Goal: Task Accomplishment & Management: Manage account settings

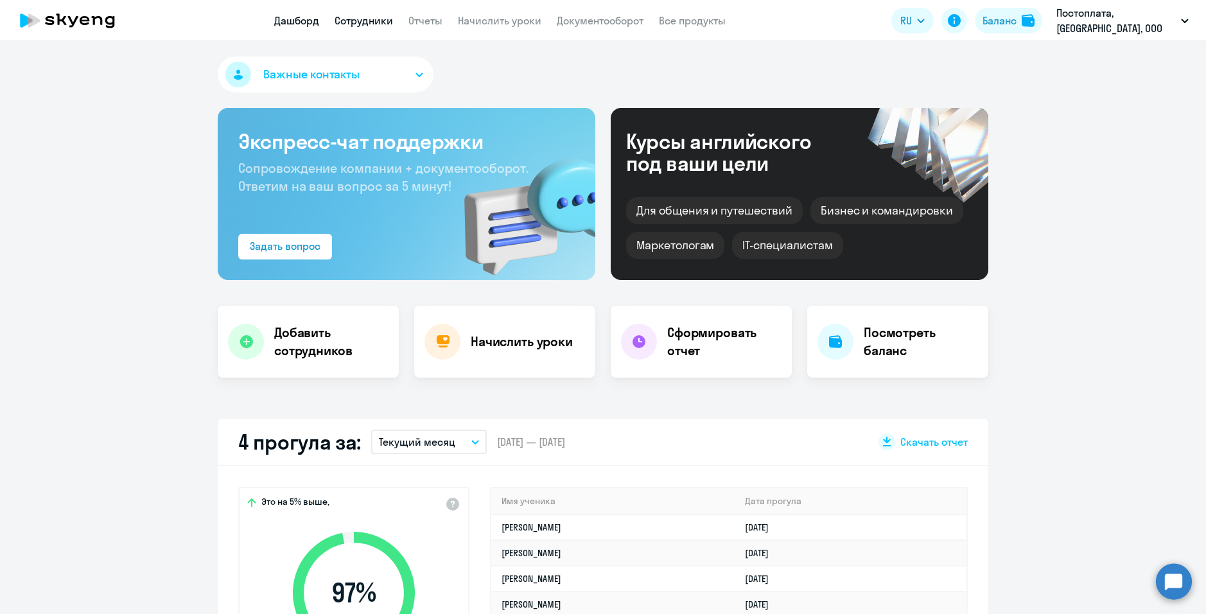
click at [388, 19] on link "Сотрудники" at bounding box center [364, 20] width 58 height 13
select select "30"
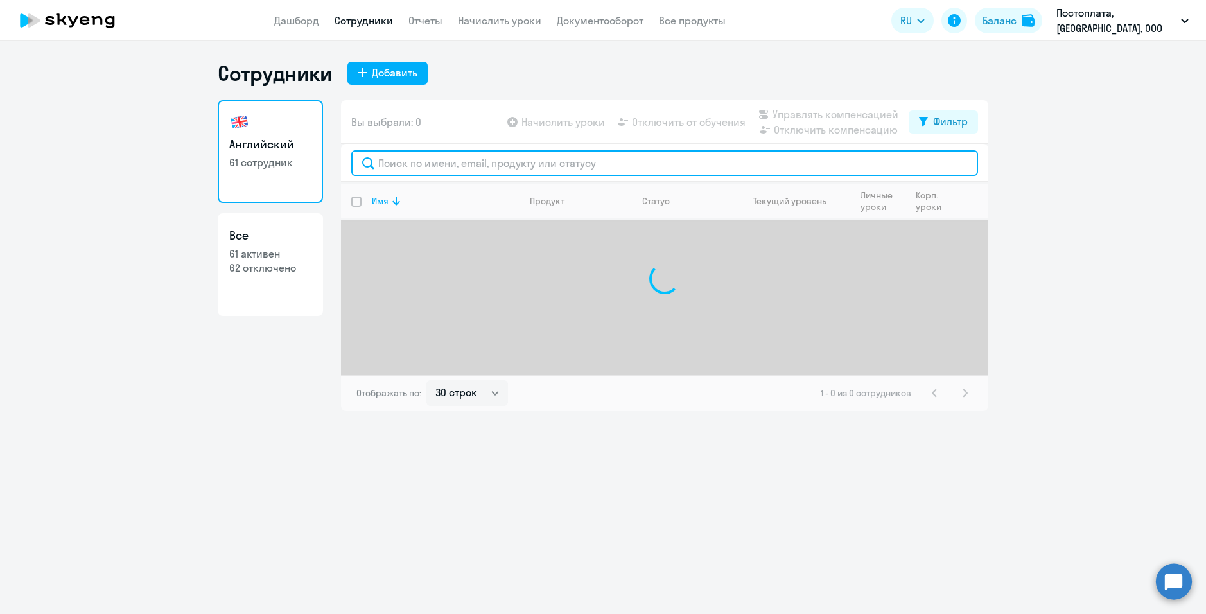
click at [439, 163] on input "text" at bounding box center [664, 163] width 627 height 26
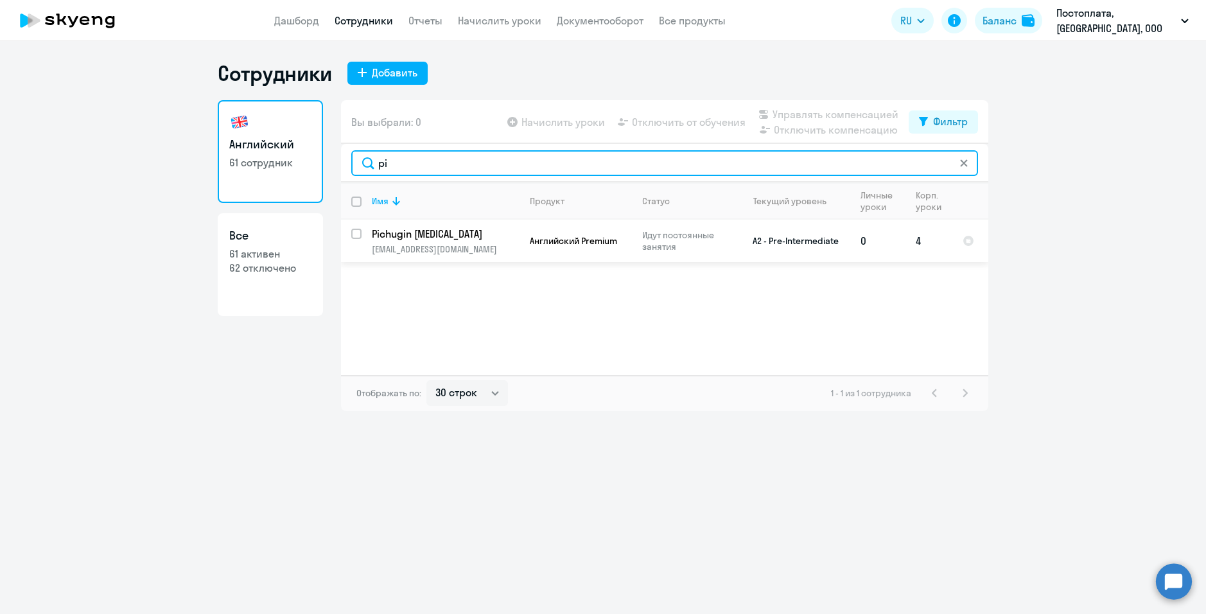
type input "pi"
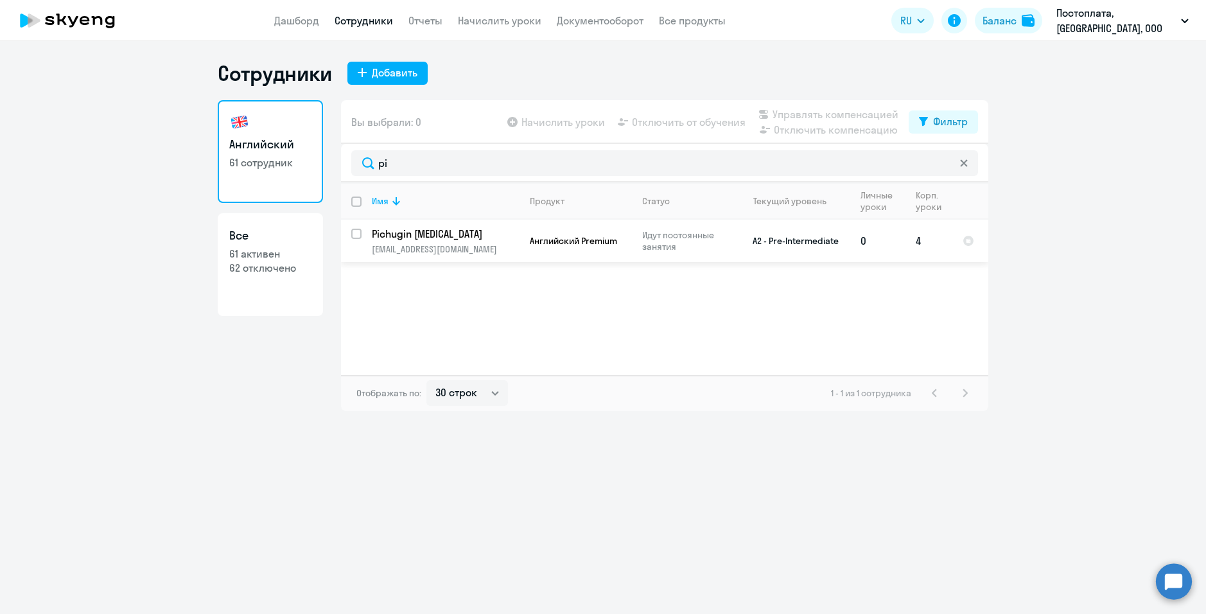
click at [358, 233] on input "select row 37842820" at bounding box center [364, 242] width 26 height 26
checkbox input "true"
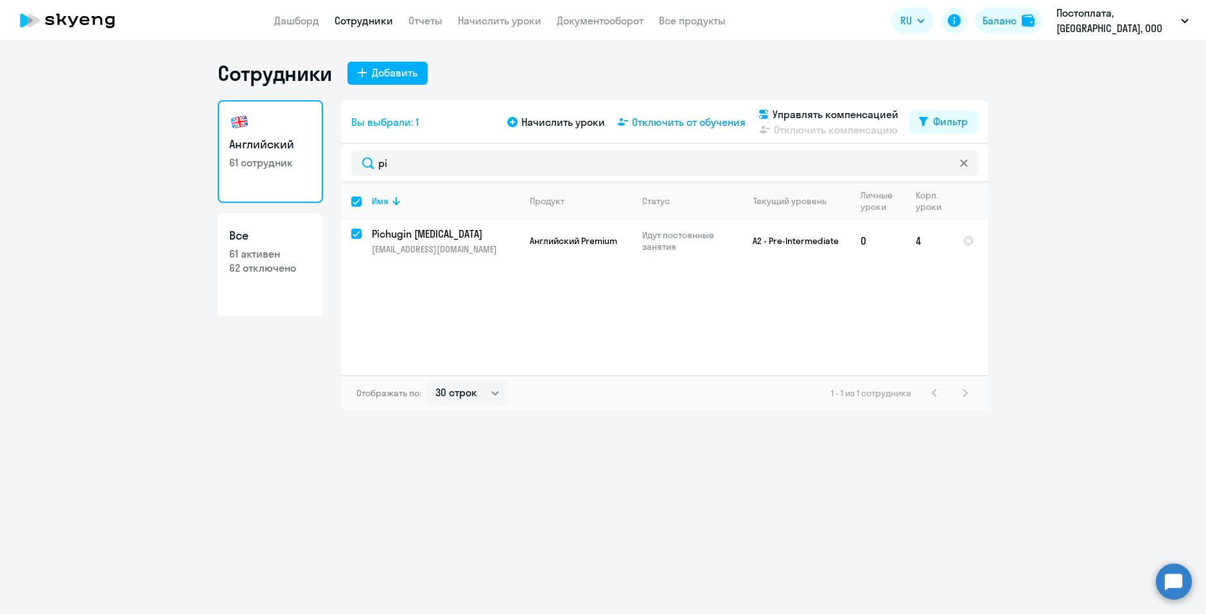
click at [674, 124] on span "Отключить от обучения" at bounding box center [689, 121] width 114 height 15
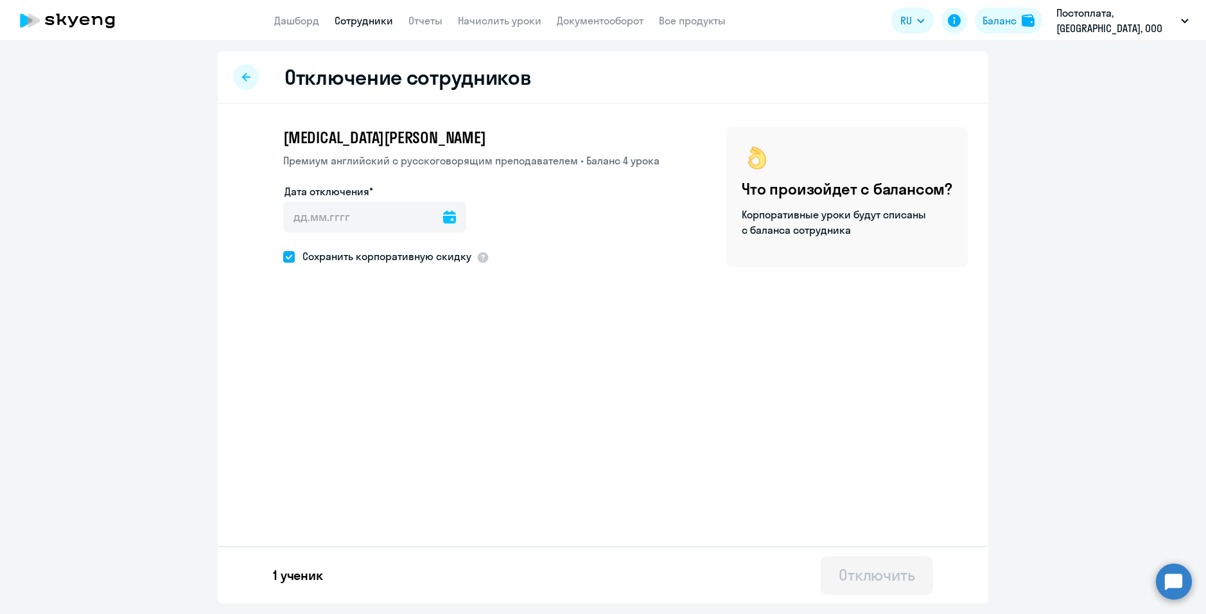
click at [666, 272] on div "[MEDICAL_DATA][PERSON_NAME] Премиум [DEMOGRAPHIC_DATA] с русскоговорящим препод…" at bounding box center [603, 230] width 771 height 252
click at [428, 225] on input "Дата отключения*" at bounding box center [374, 217] width 183 height 31
click at [443, 219] on icon at bounding box center [449, 217] width 13 height 13
click at [428, 387] on span "20" at bounding box center [429, 389] width 23 height 23
type input "[DATE]"
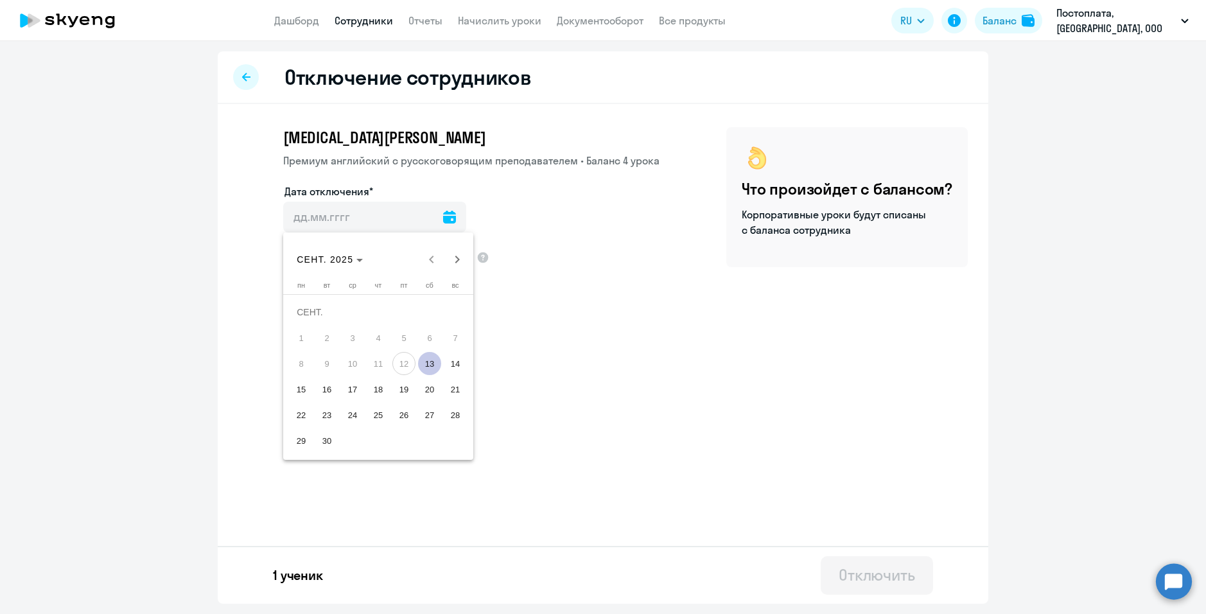
type input "[DATE]"
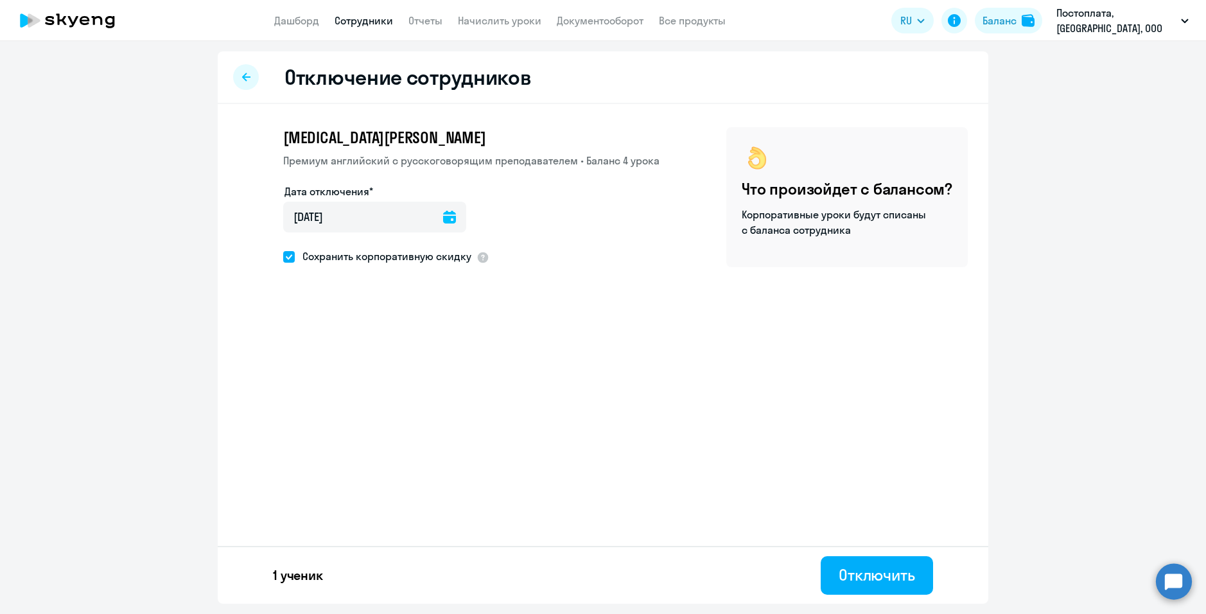
click at [524, 315] on div "[MEDICAL_DATA][PERSON_NAME] Премиум [DEMOGRAPHIC_DATA] с русскоговорящим препод…" at bounding box center [603, 230] width 771 height 252
click at [888, 578] on div "Отключить" at bounding box center [877, 575] width 76 height 21
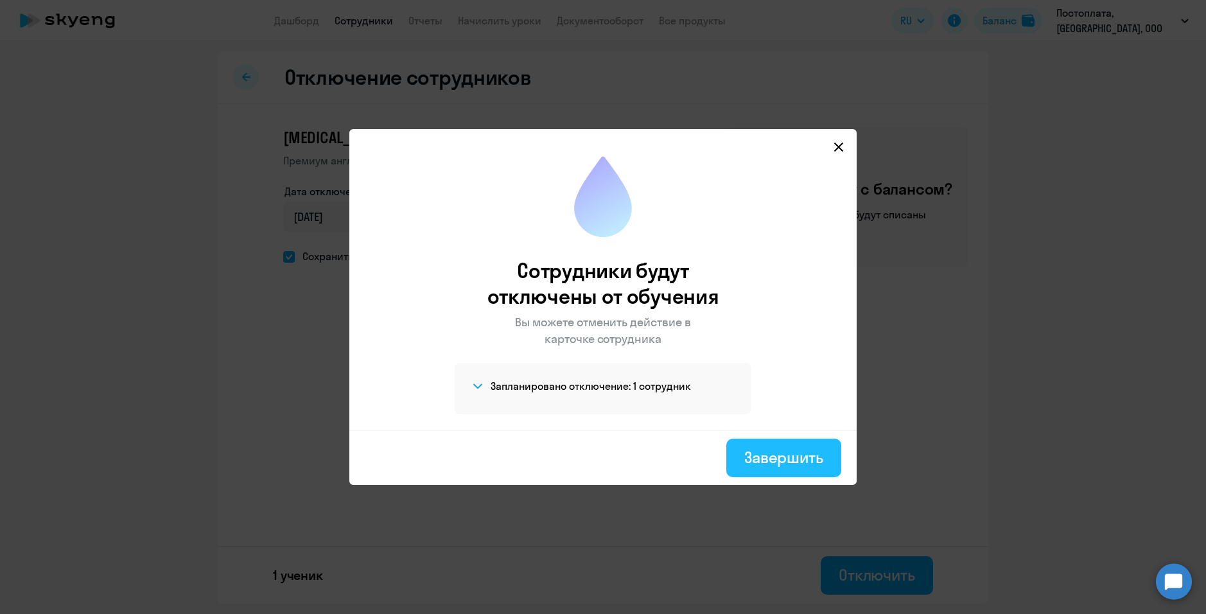
click at [797, 462] on div "Завершить" at bounding box center [783, 457] width 79 height 21
select select "30"
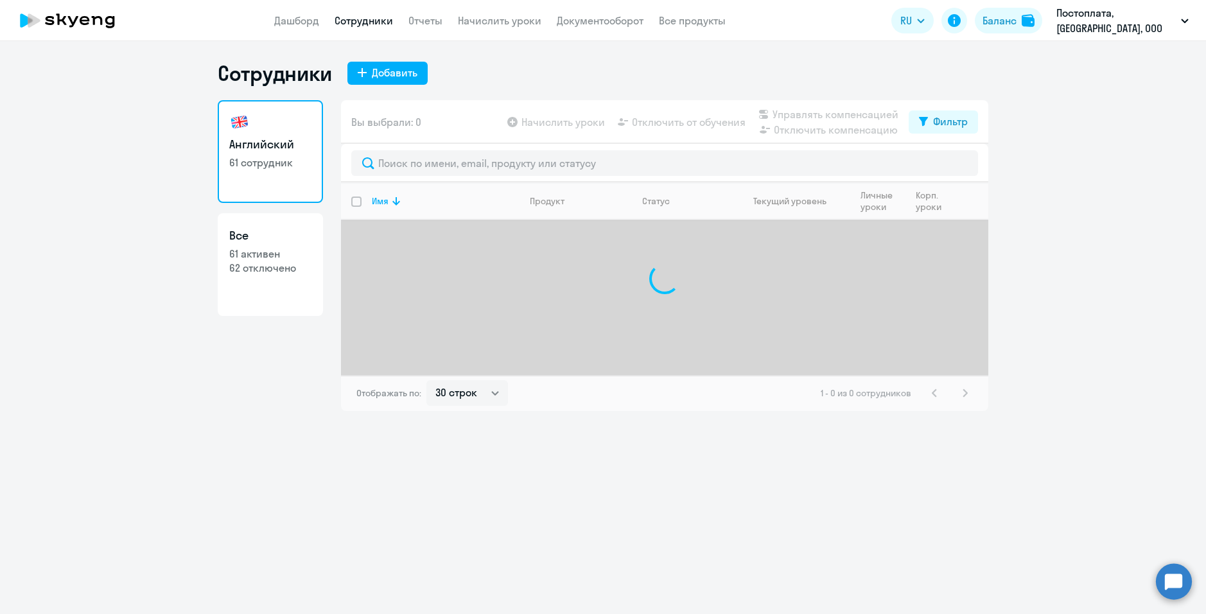
drag, startPoint x: 518, startPoint y: 22, endPoint x: 597, endPoint y: 48, distance: 83.7
click at [518, 22] on link "Начислить уроки" at bounding box center [500, 20] width 84 height 13
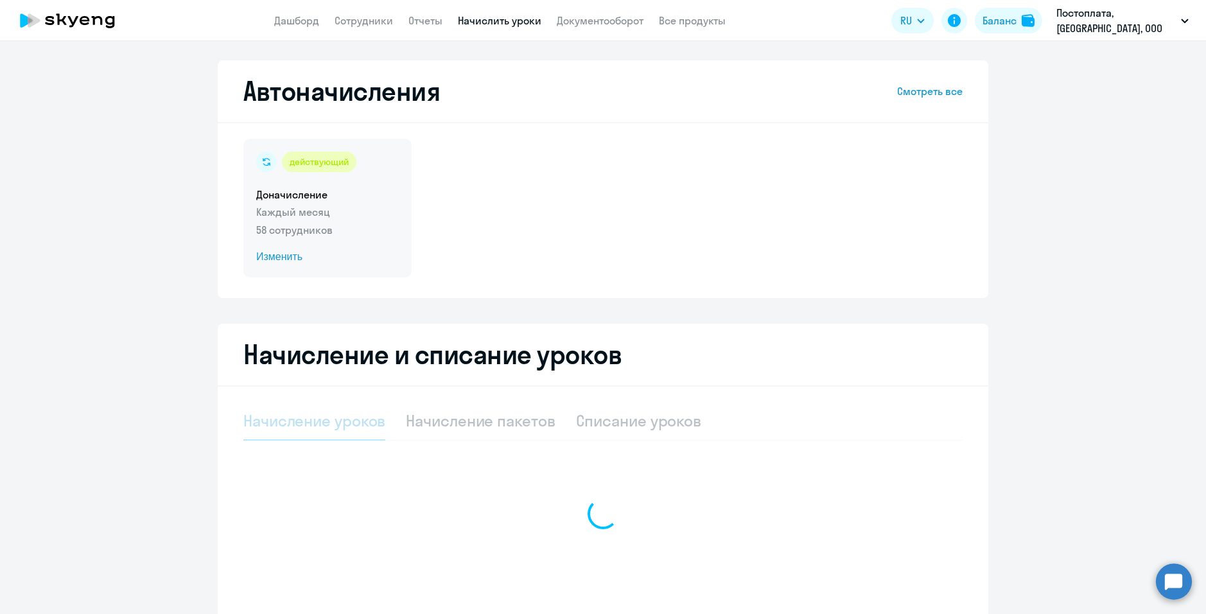
select select "10"
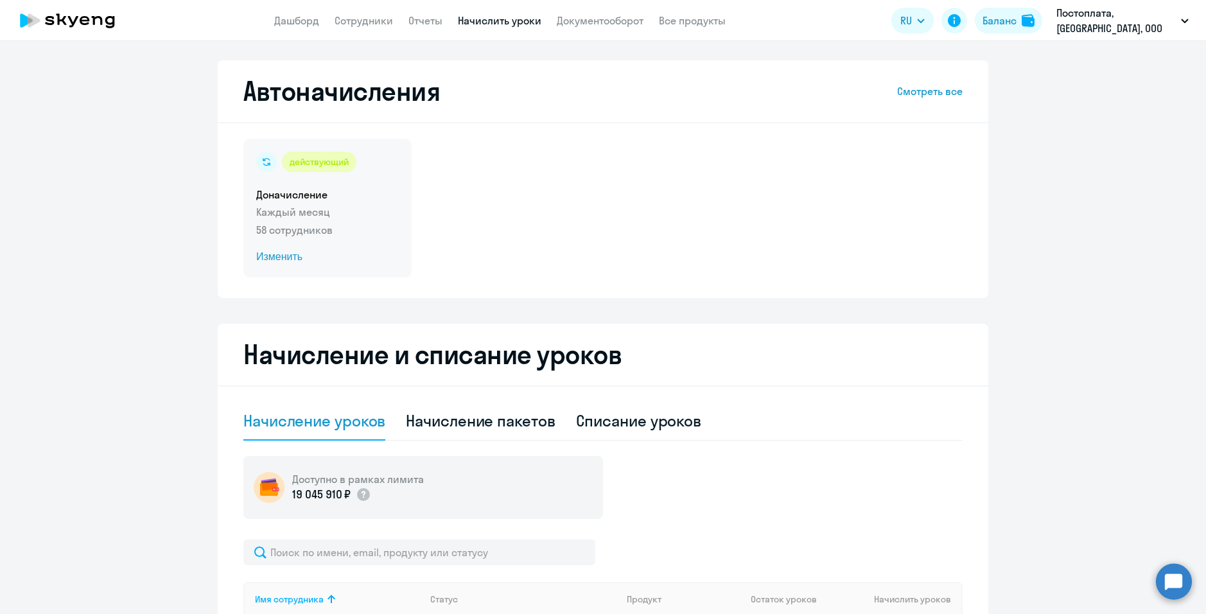
click at [304, 233] on p "58 сотрудников" at bounding box center [327, 229] width 143 height 15
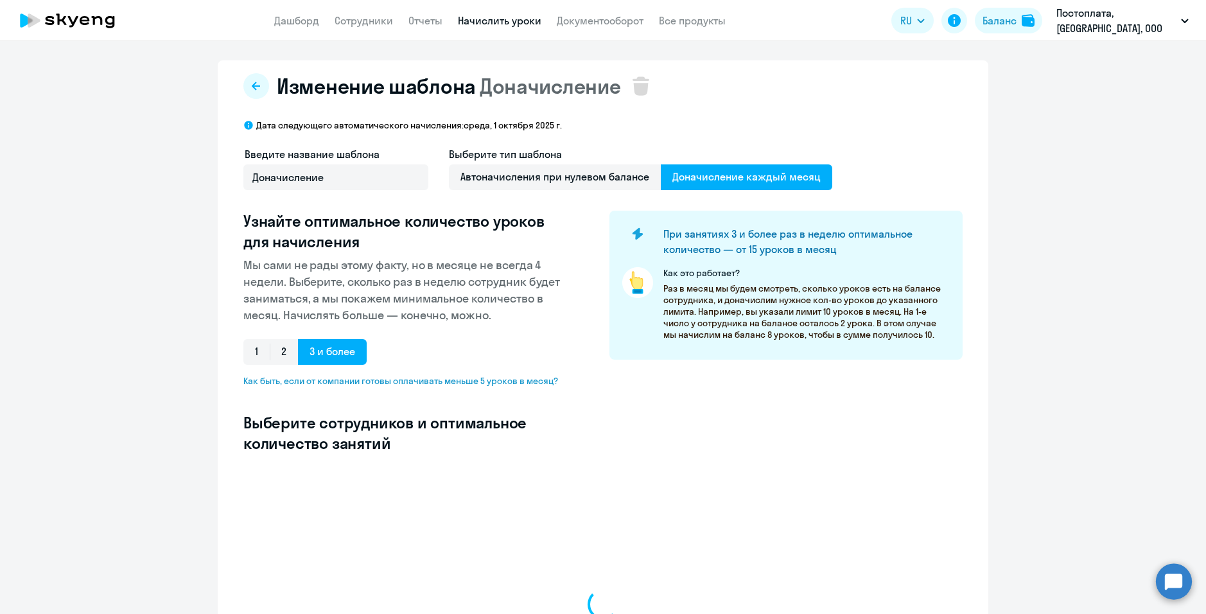
select select "10"
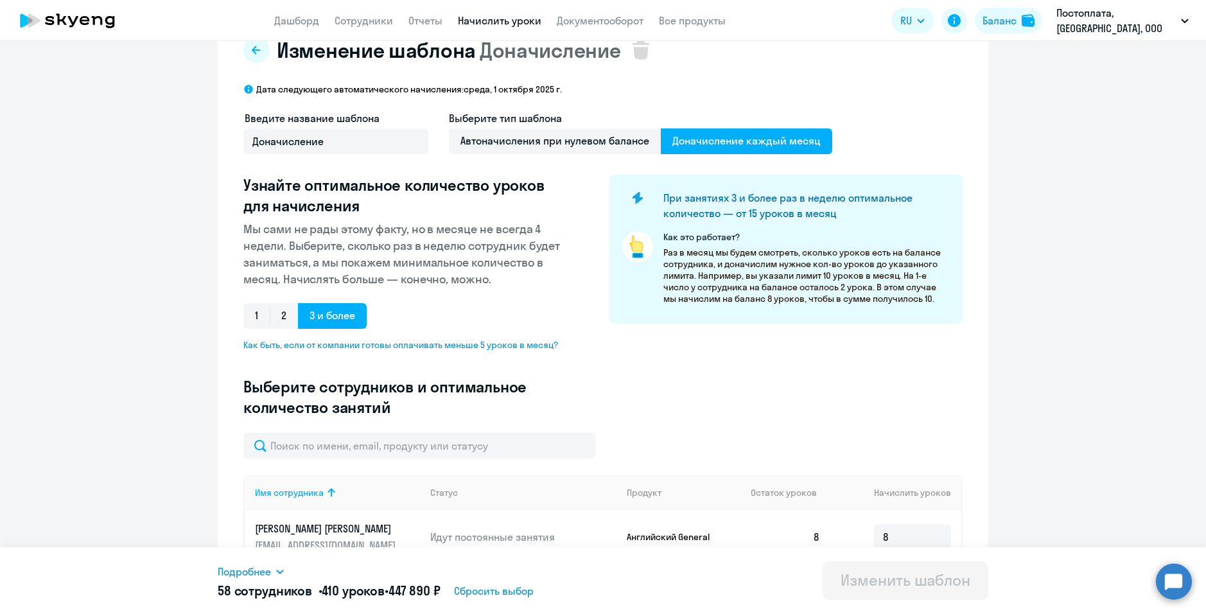
scroll to position [193, 0]
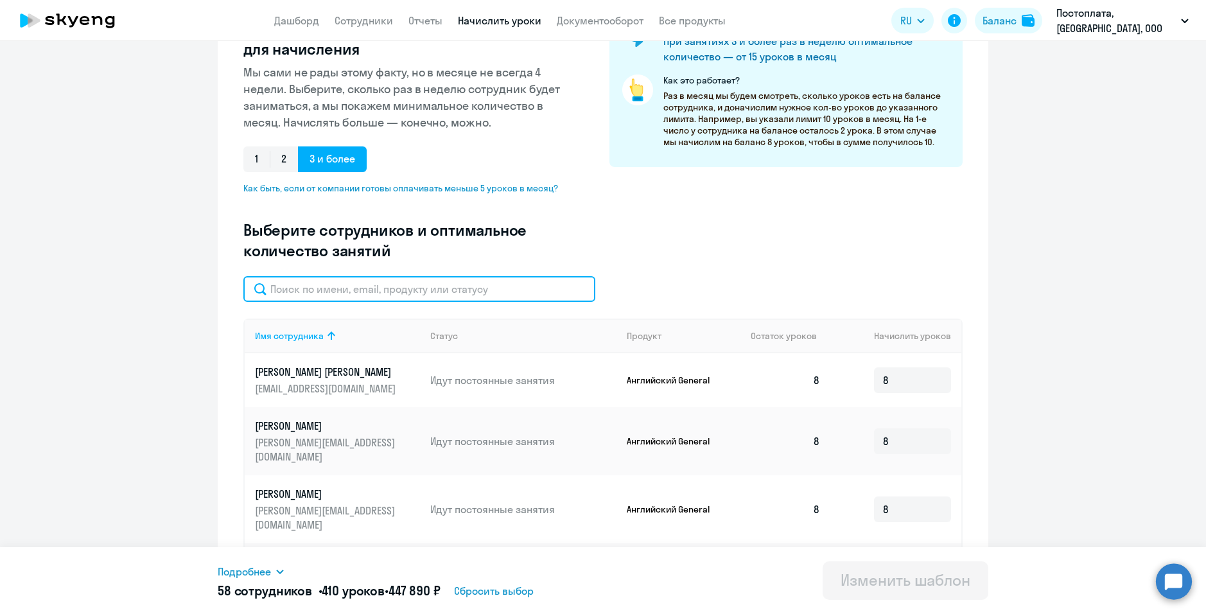
click at [326, 280] on input "text" at bounding box center [419, 289] width 352 height 26
type input "p"
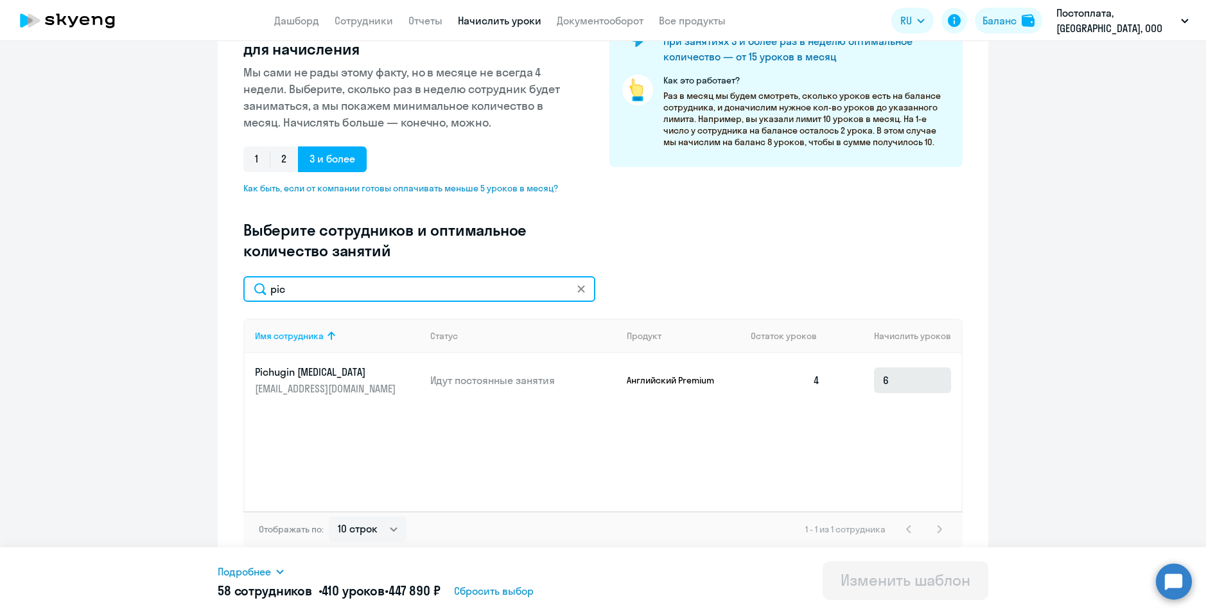
type input "pic"
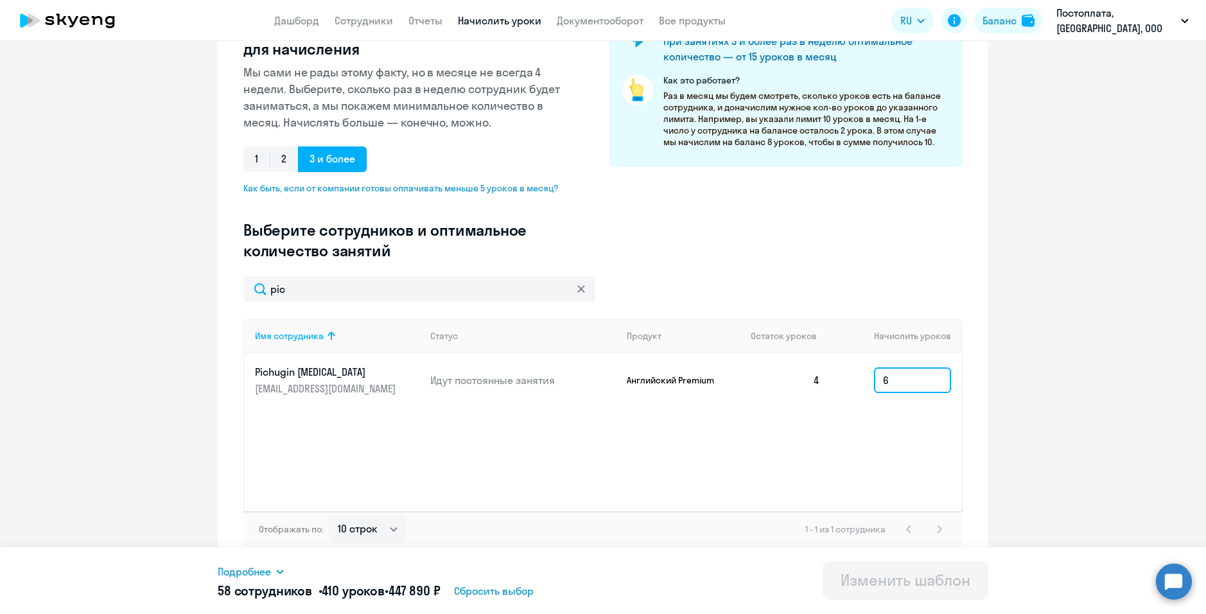
drag, startPoint x: 907, startPoint y: 386, endPoint x: 834, endPoint y: 382, distance: 73.3
click at [834, 382] on td "6" at bounding box center [896, 380] width 131 height 54
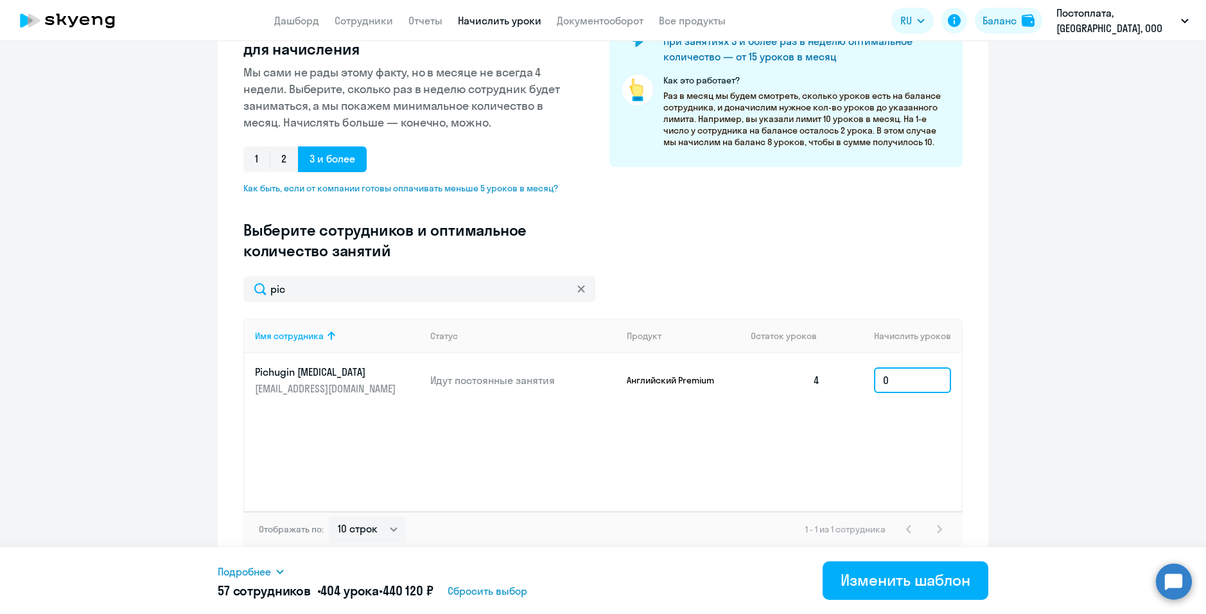
type input "0"
drag, startPoint x: 837, startPoint y: 439, endPoint x: 848, endPoint y: 438, distance: 10.9
click at [838, 439] on div "Имя сотрудника Статус Продукт Остаток уроков Начислить уроков Pichugin [MEDICAL…" at bounding box center [602, 415] width 719 height 193
click at [883, 574] on div "Изменить шаблон" at bounding box center [906, 580] width 130 height 21
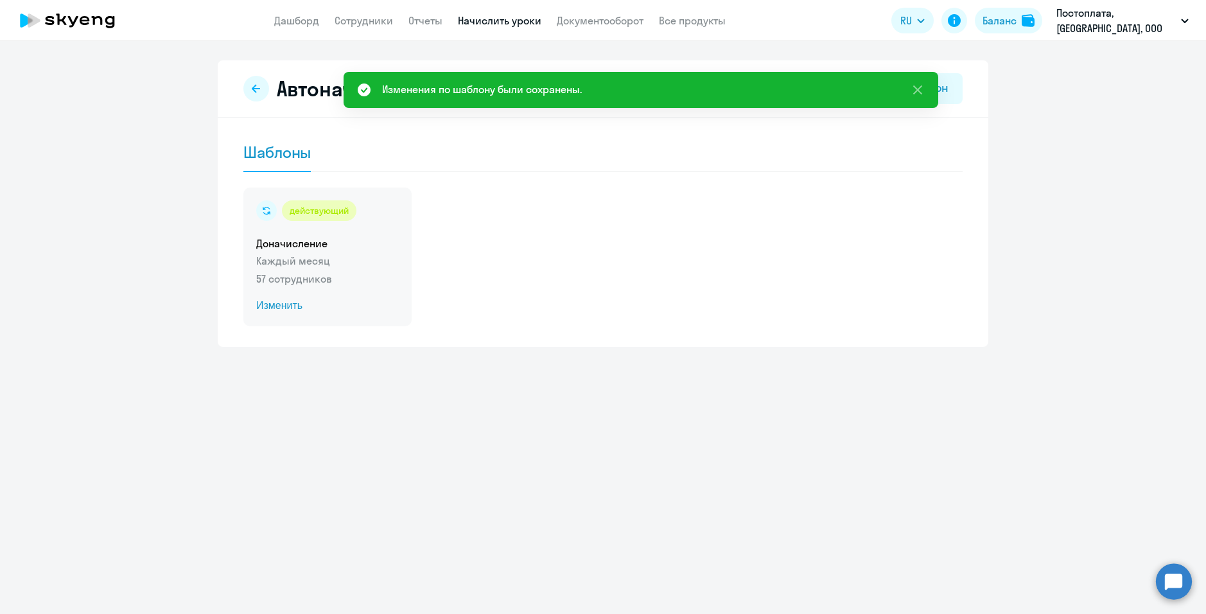
click at [342, 269] on div "действующий Доначисление Каждый месяц 57 сотрудников Изменить" at bounding box center [327, 257] width 168 height 139
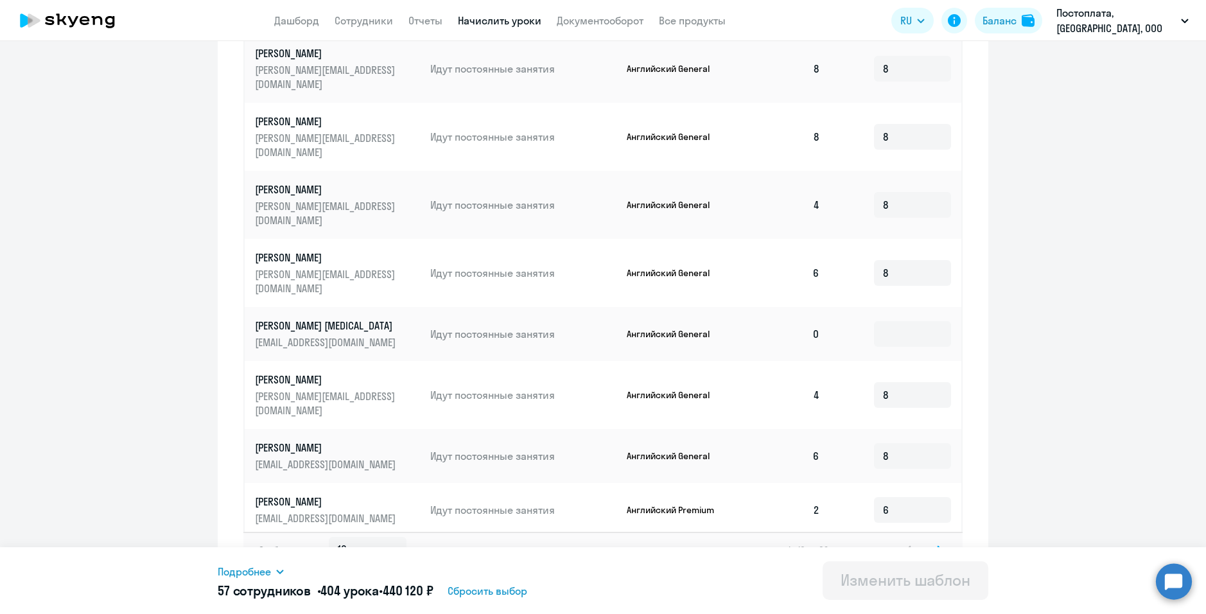
scroll to position [579, 0]
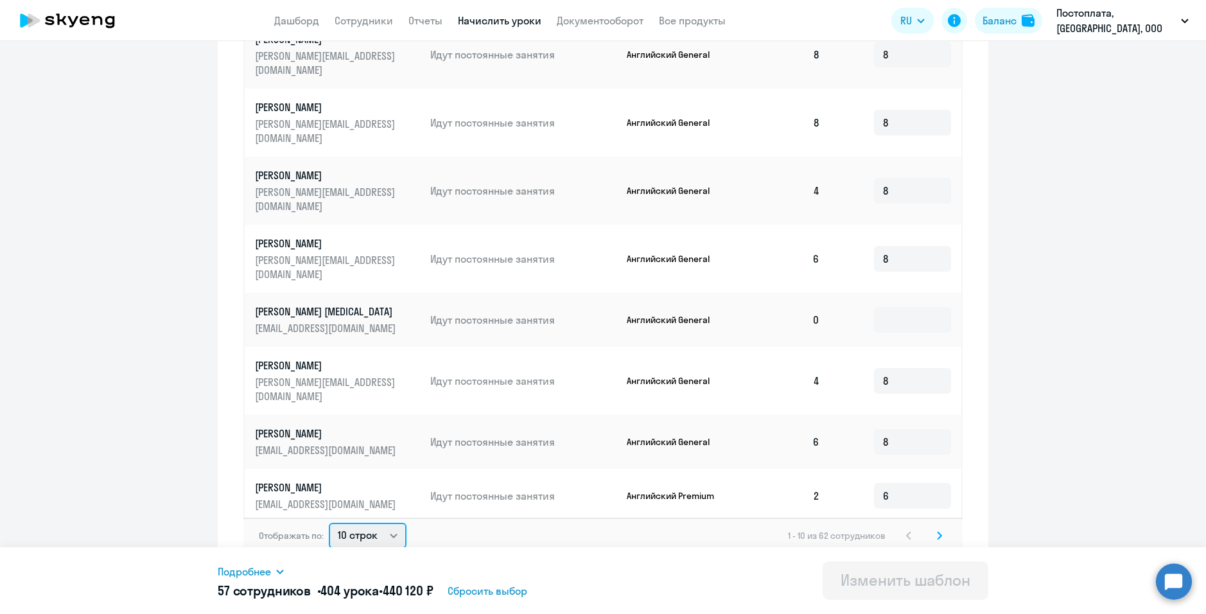
click at [369, 529] on select "10 строк 30 строк 50 строк" at bounding box center [368, 536] width 78 height 26
select select "50"
click at [329, 523] on select "10 строк 30 строк 50 строк" at bounding box center [368, 536] width 78 height 26
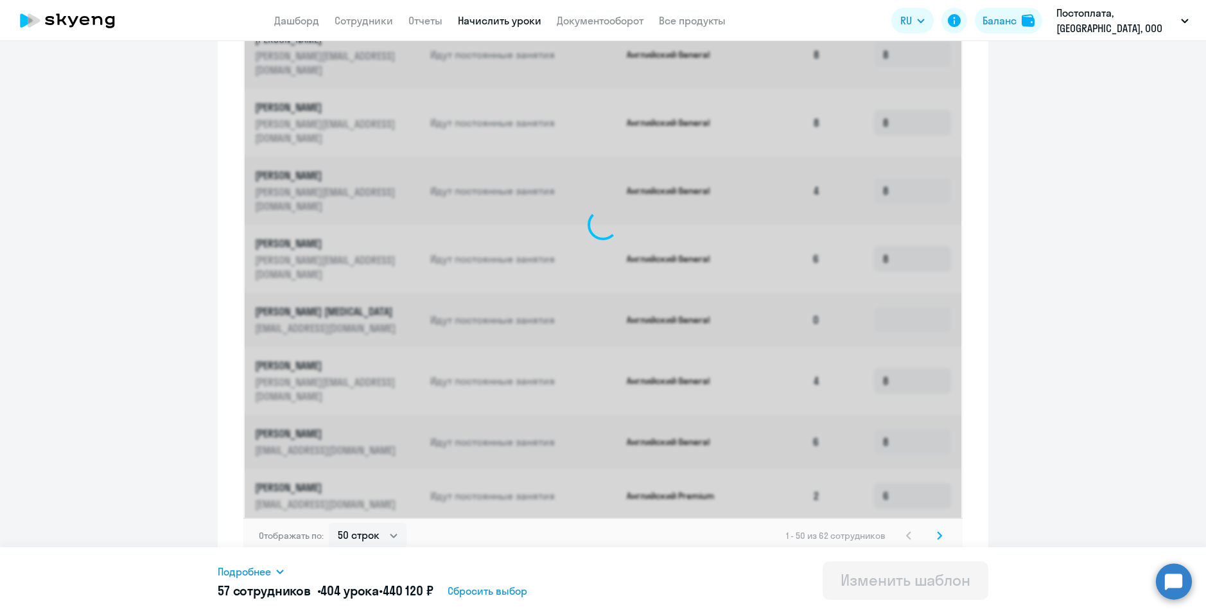
click at [146, 397] on ng-component "Изменение шаблона Доначисление Дата следующего автоматического начисления: сред…" at bounding box center [603, 27] width 1206 height 1093
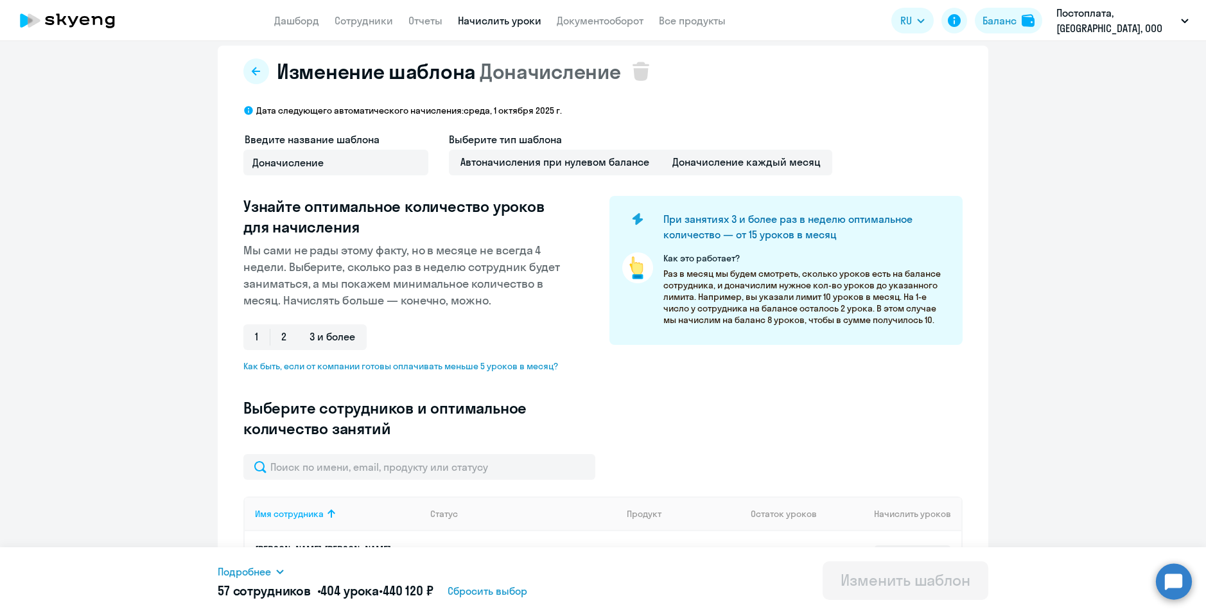
scroll to position [0, 0]
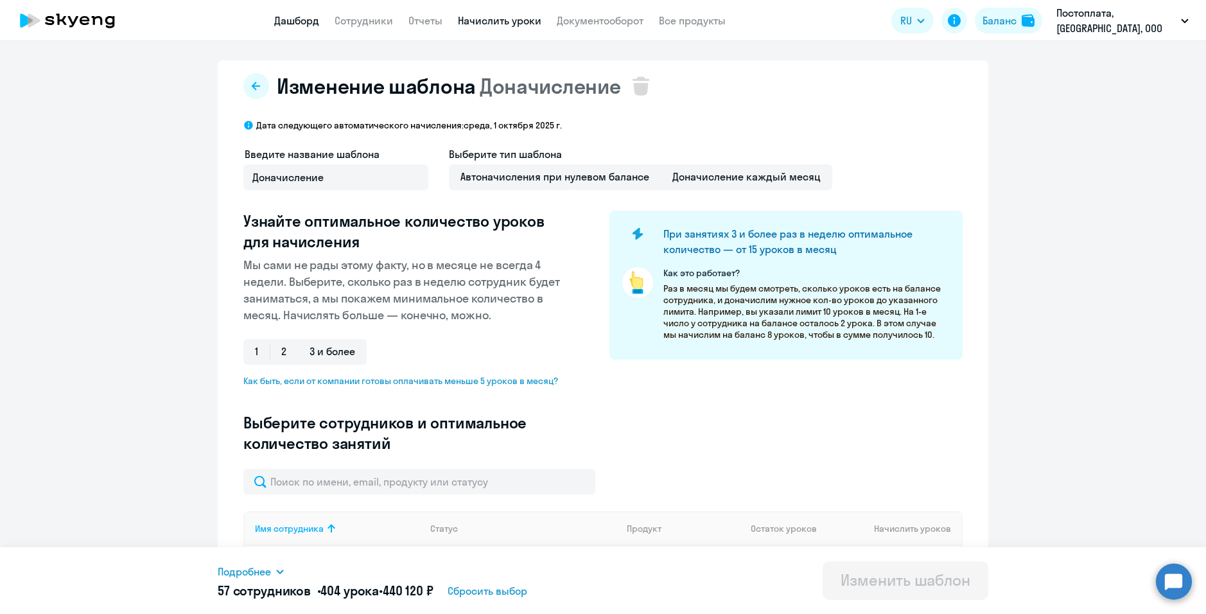
click at [309, 19] on link "Дашборд" at bounding box center [296, 20] width 45 height 13
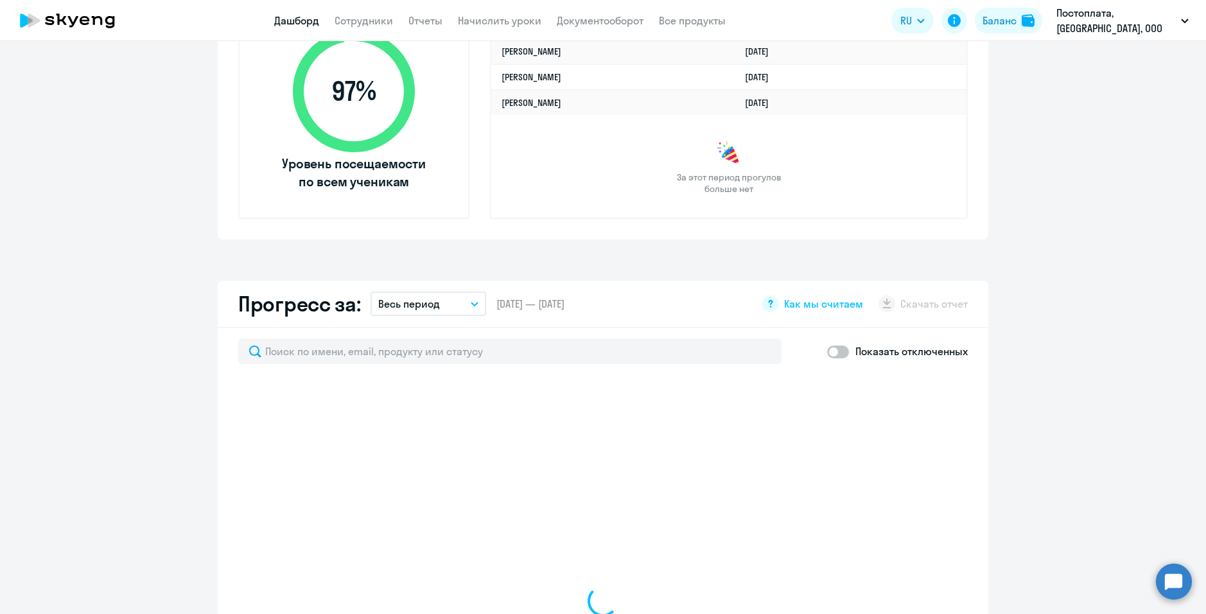
scroll to position [514, 0]
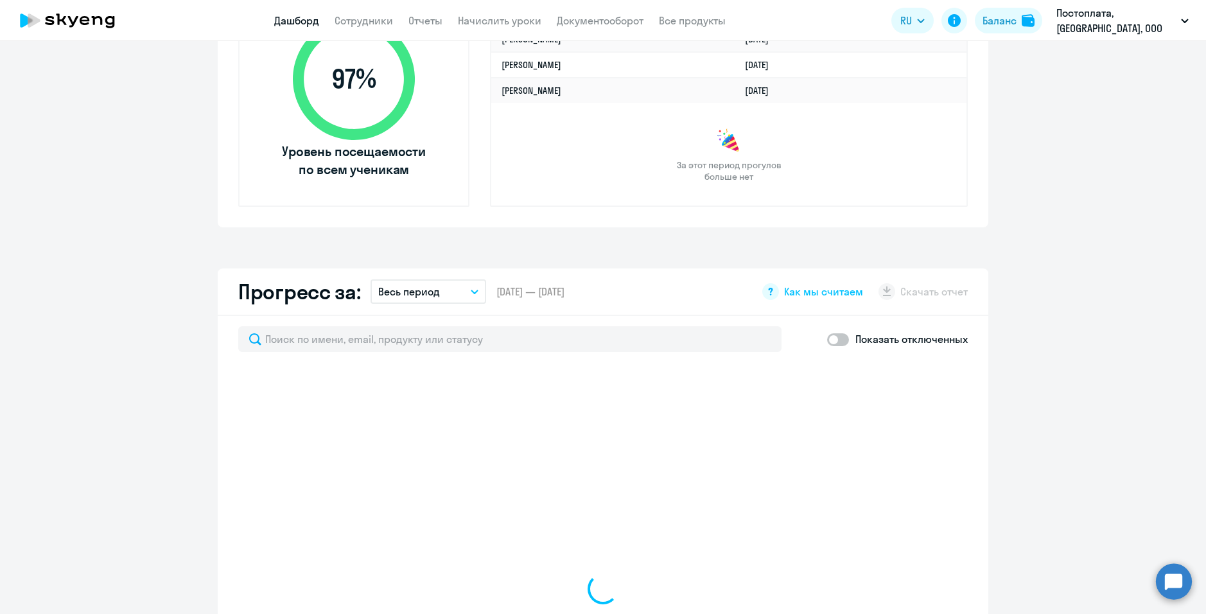
select select "30"
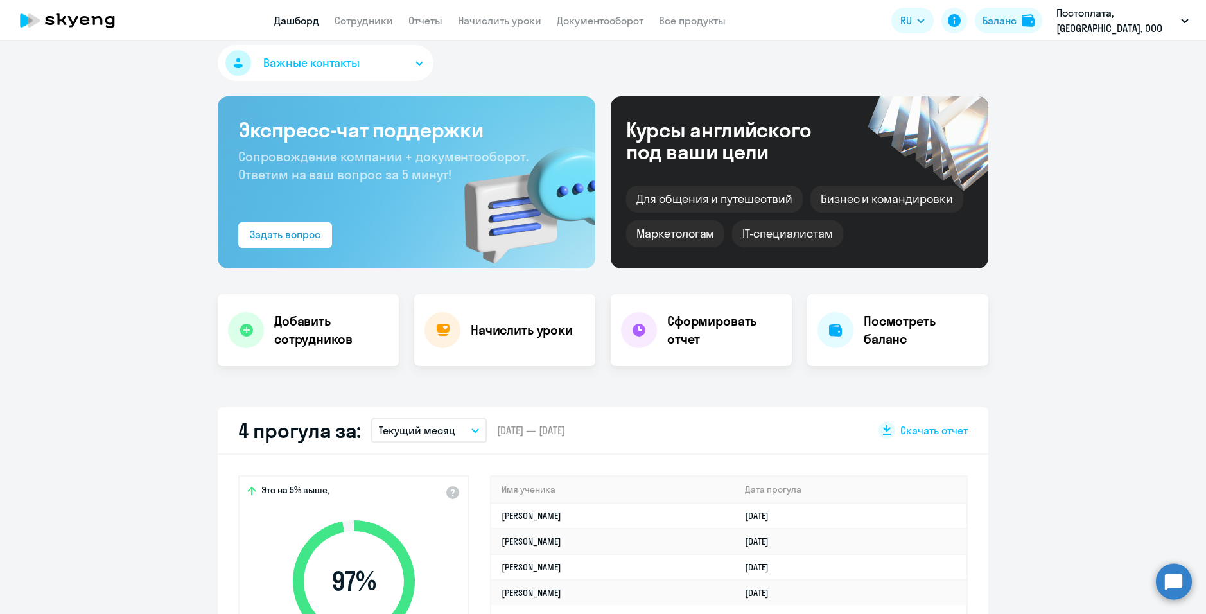
scroll to position [0, 0]
